Goal: Transaction & Acquisition: Obtain resource

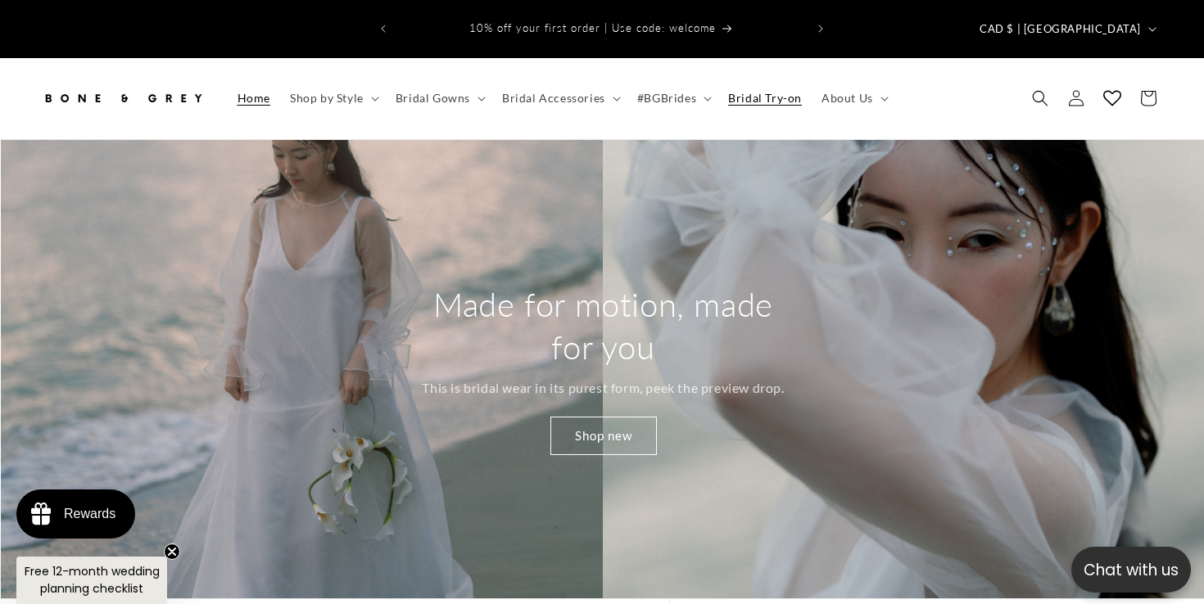
scroll to position [0, 2407]
click at [773, 91] on span "Bridal Try-on" at bounding box center [765, 98] width 74 height 15
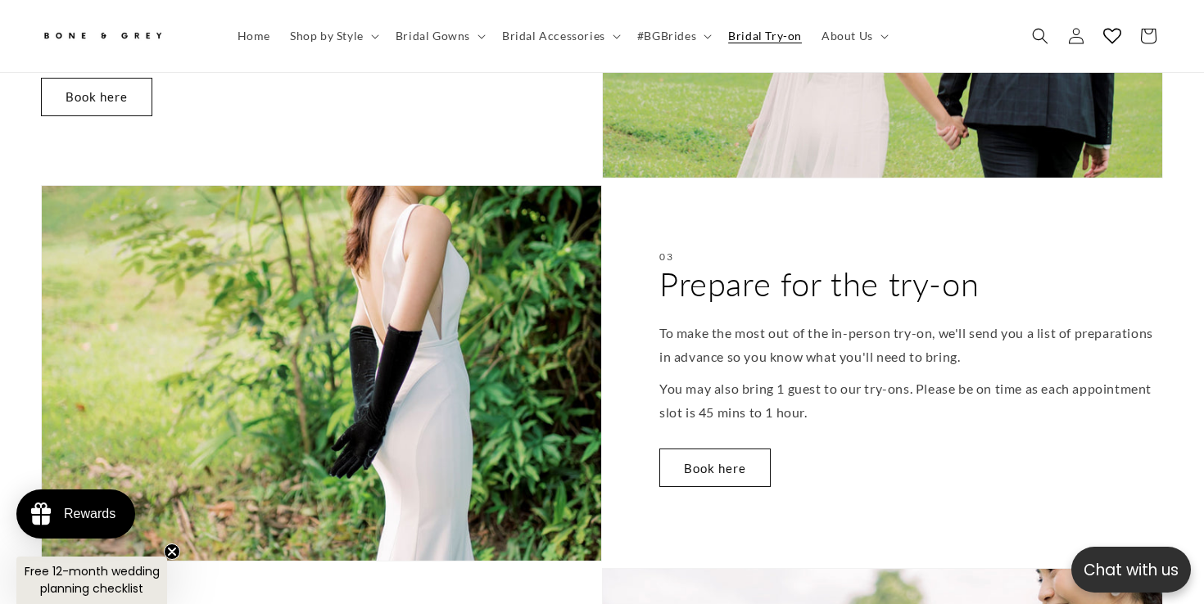
scroll to position [896, 0]
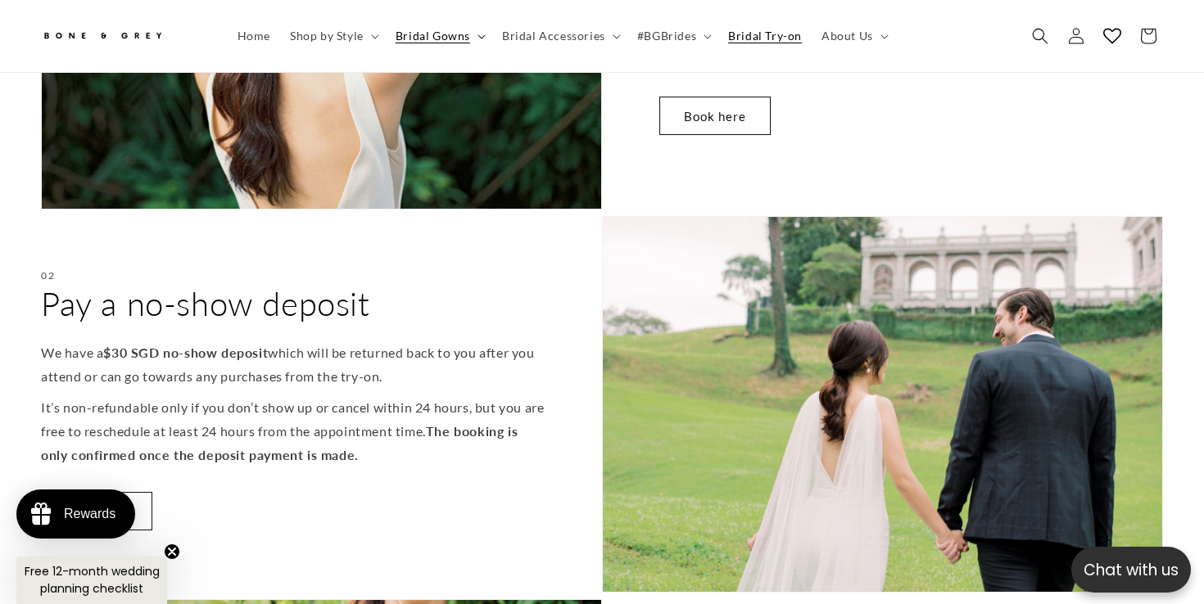
click at [479, 32] on summary "Bridal Gowns" at bounding box center [439, 36] width 106 height 34
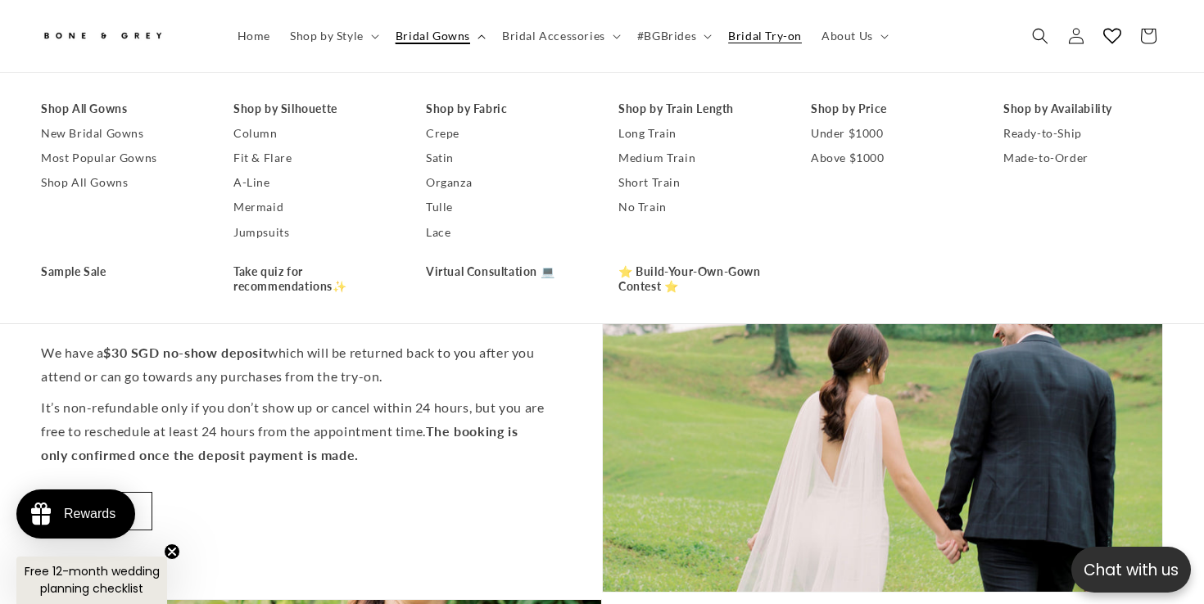
scroll to position [0, 408]
click at [681, 279] on link "⭐ Build-Your-Own-Gown Contest ⭐" at bounding box center [698, 279] width 160 height 39
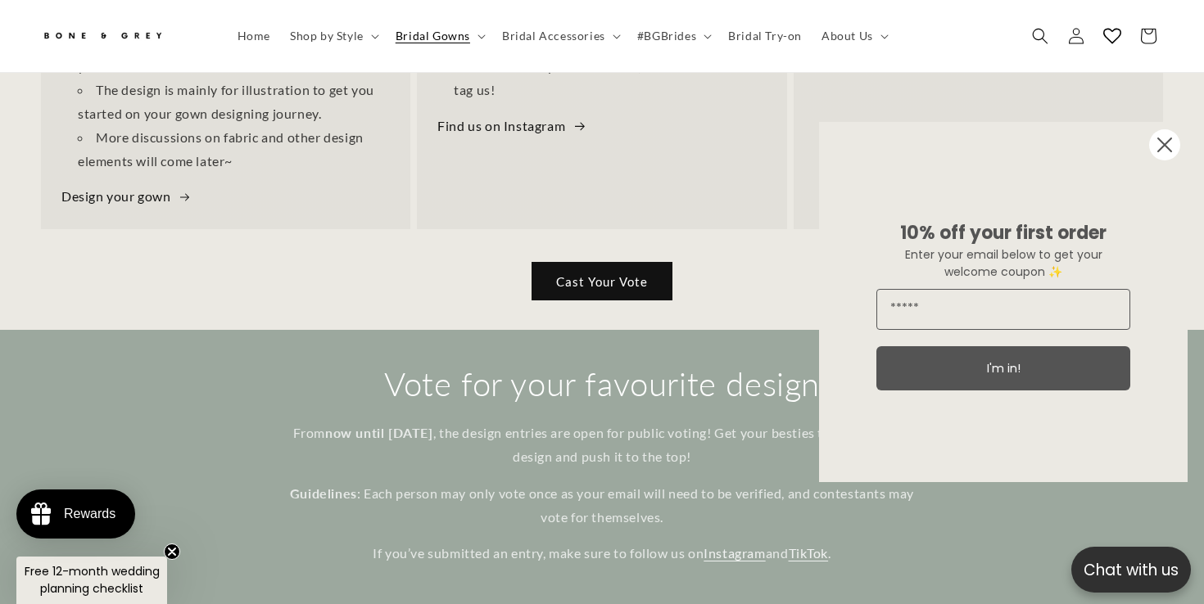
scroll to position [832, 0]
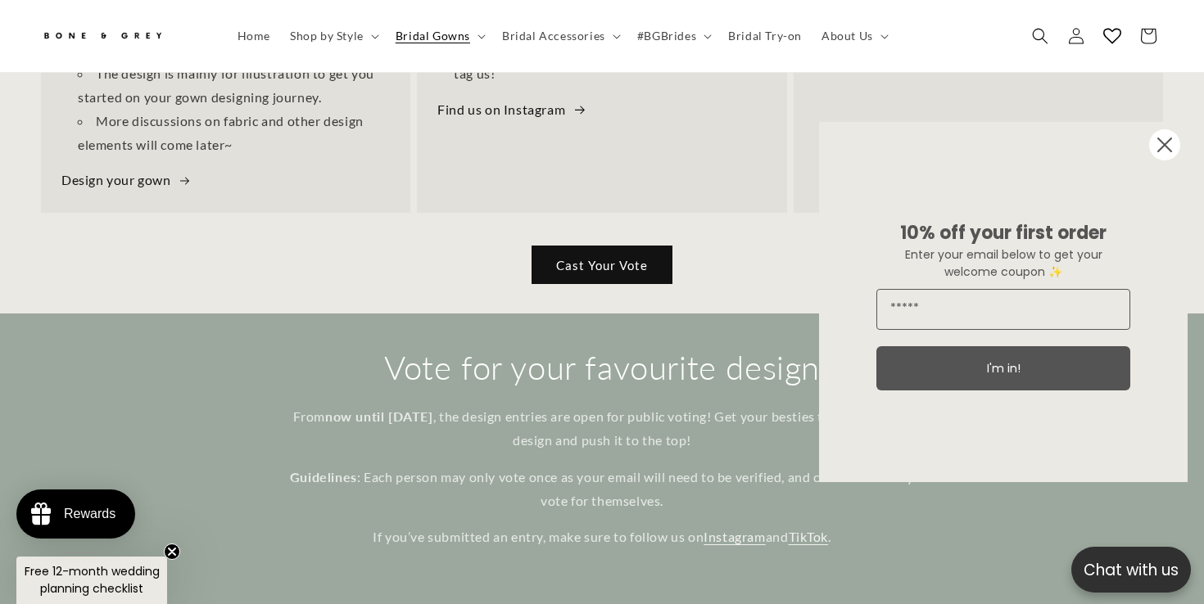
click at [1159, 143] on circle "Close dialog" at bounding box center [1164, 144] width 31 height 31
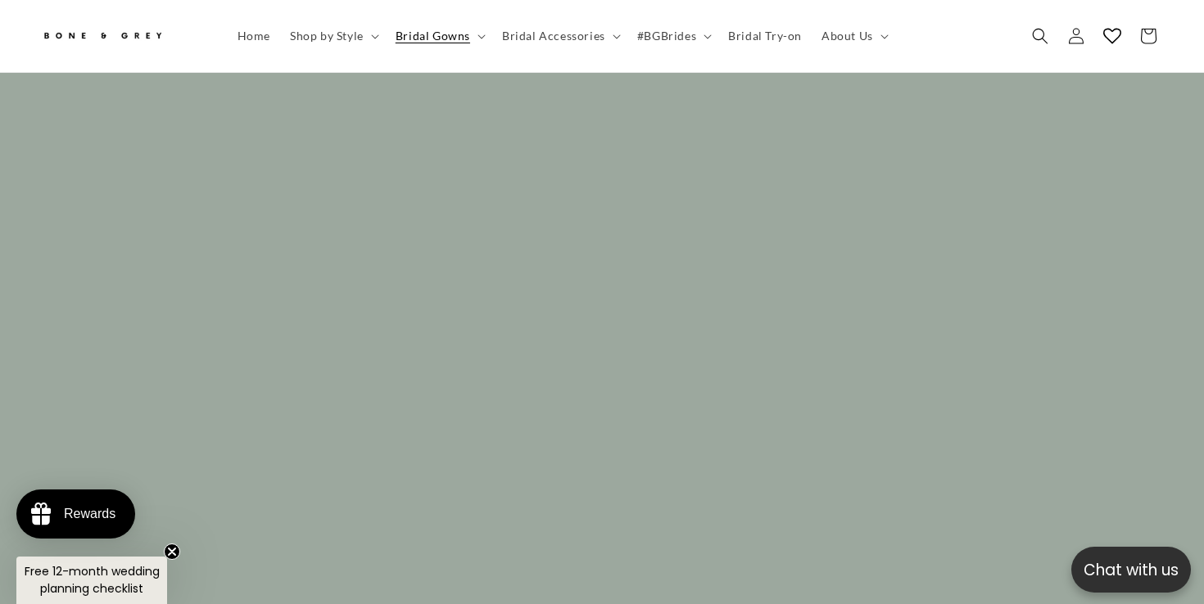
scroll to position [4398, 0]
